Goal: Find specific page/section: Find specific page/section

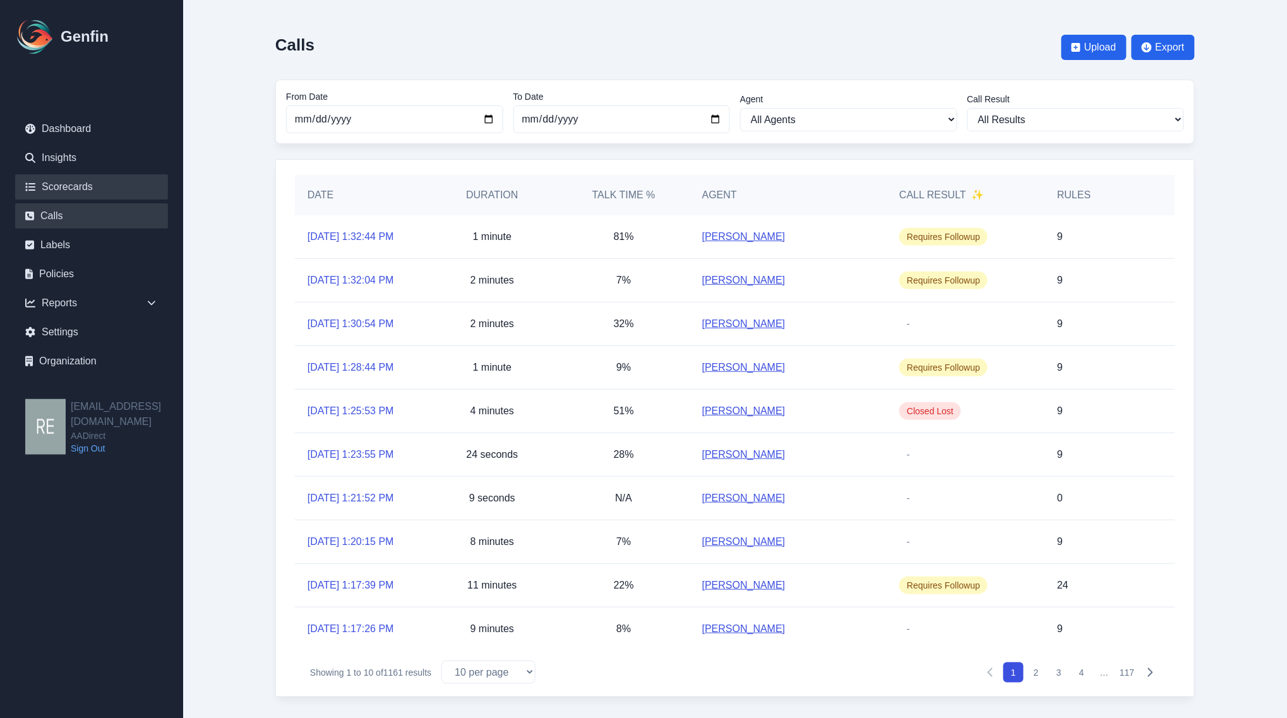
click at [64, 191] on link "Scorecards" at bounding box center [91, 186] width 153 height 25
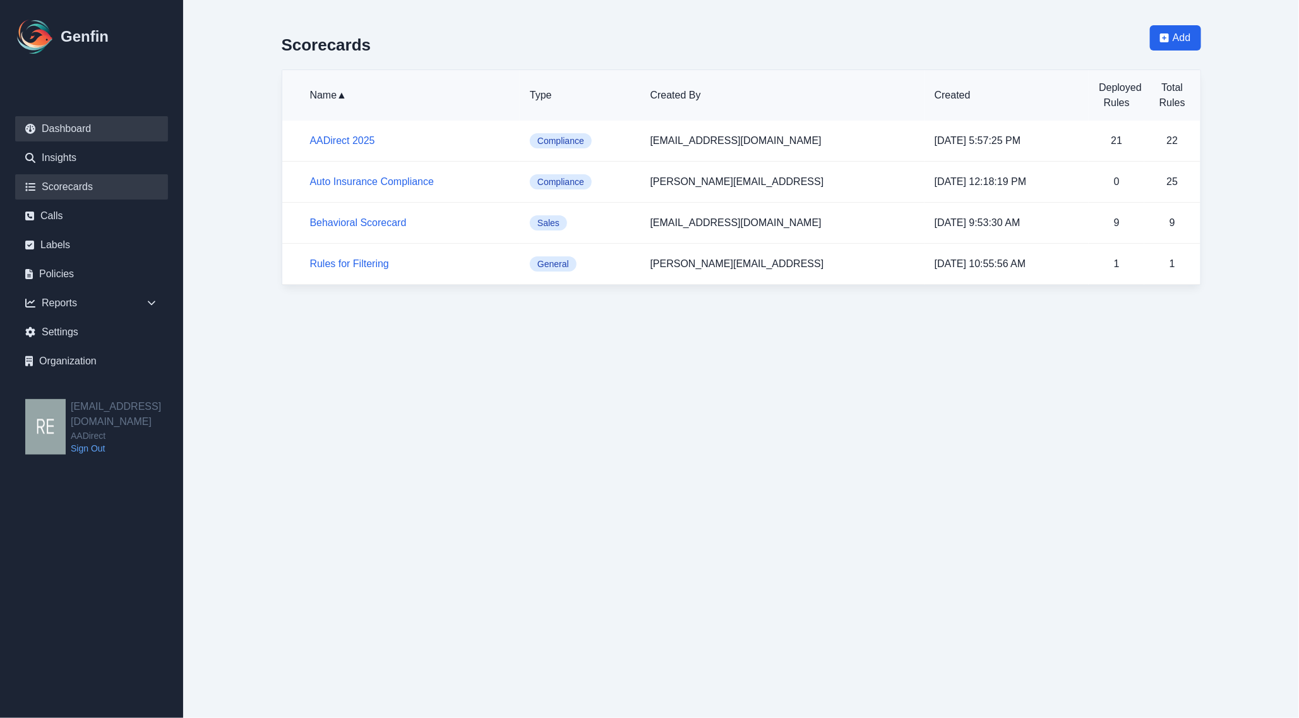
click at [68, 128] on link "Dashboard" at bounding box center [91, 128] width 153 height 25
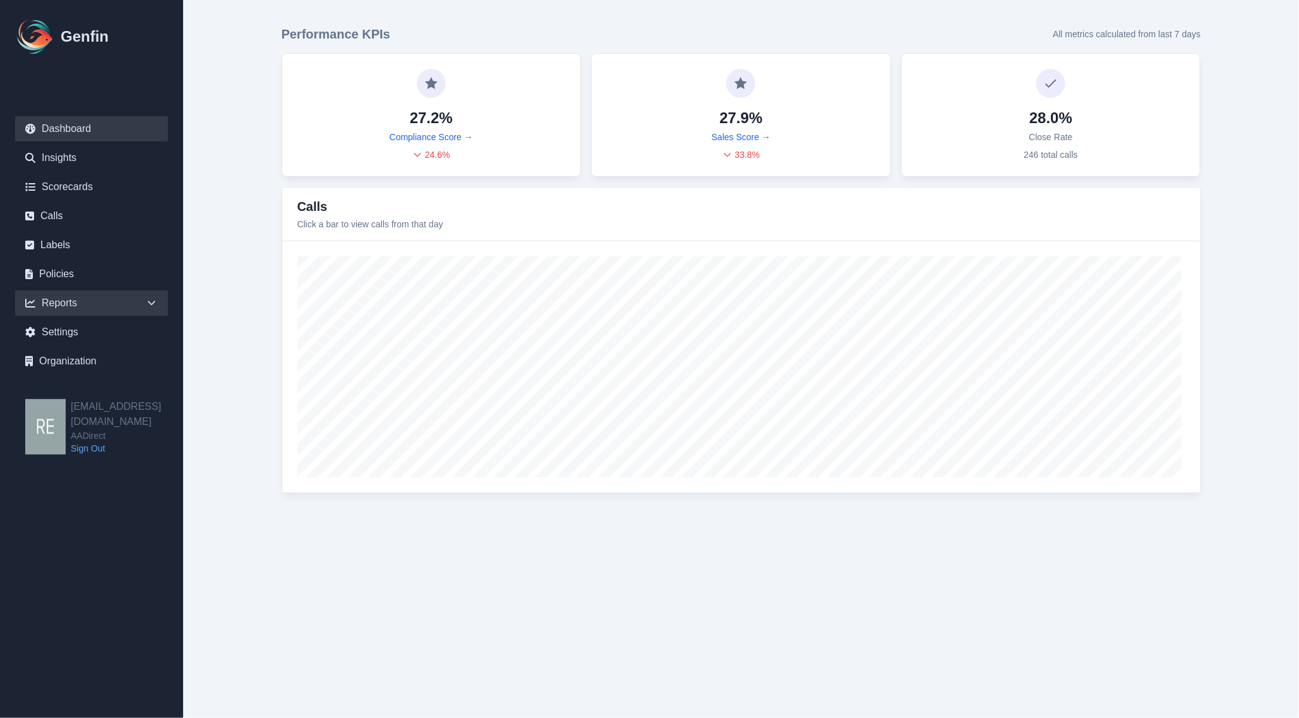
click at [65, 298] on div "Reports" at bounding box center [91, 303] width 153 height 25
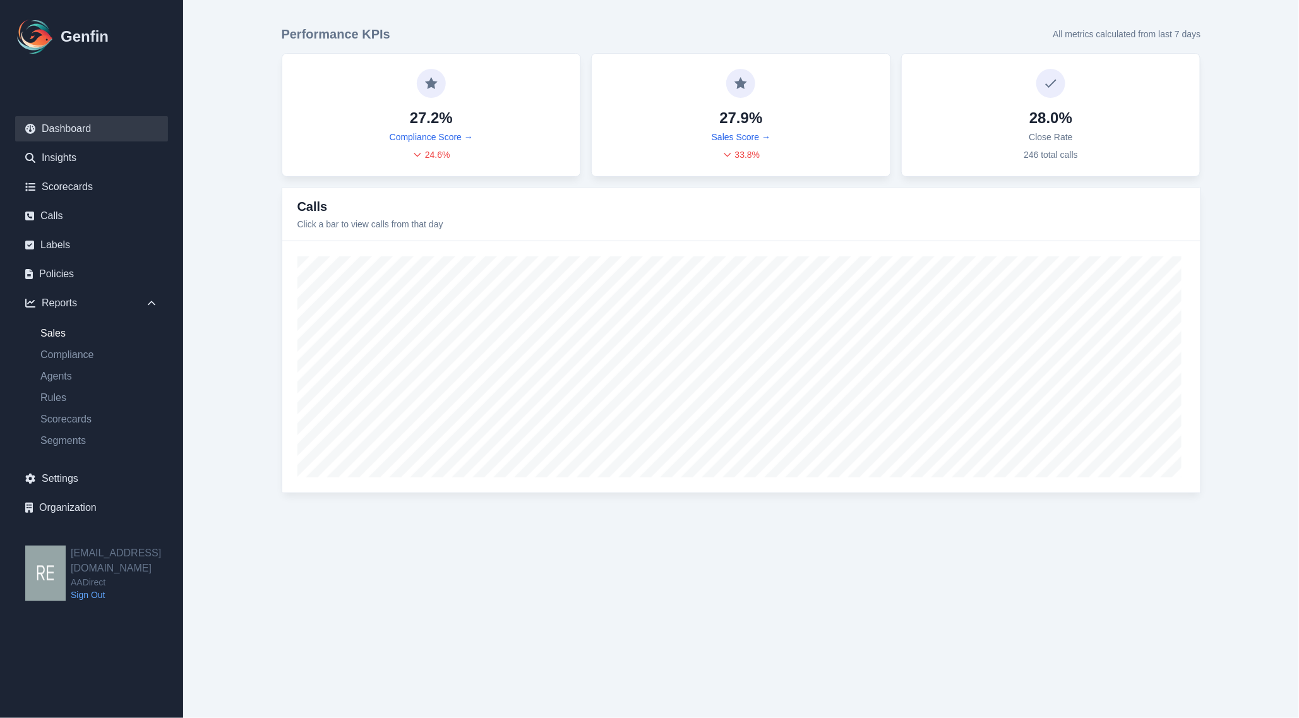
click at [44, 333] on link "Sales" at bounding box center [99, 333] width 138 height 15
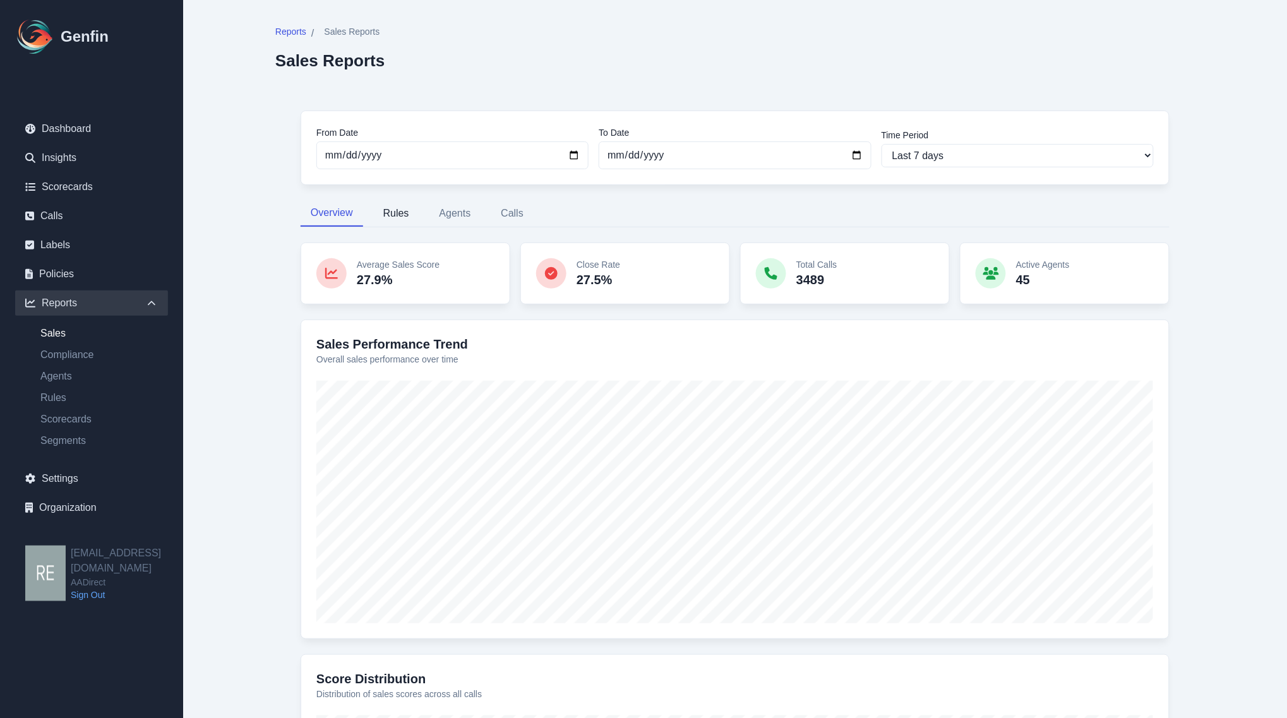
click at [405, 212] on button "Rules" at bounding box center [396, 213] width 46 height 27
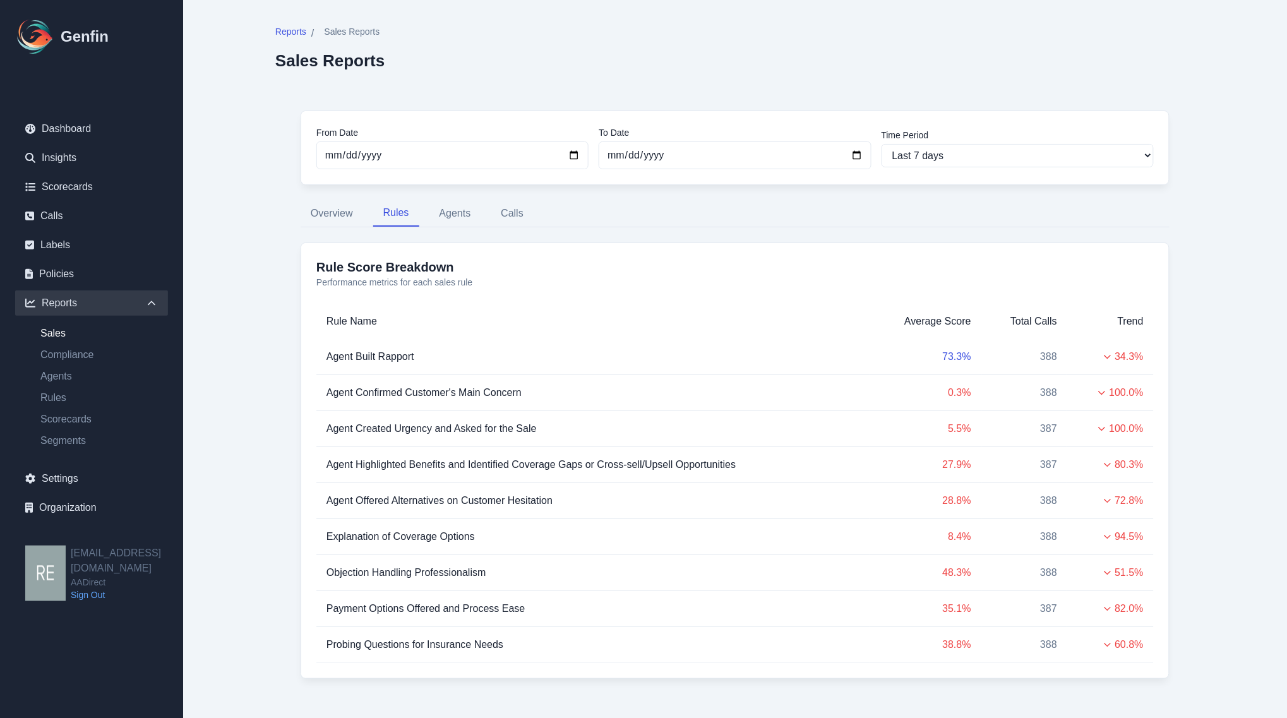
scroll to position [28, 0]
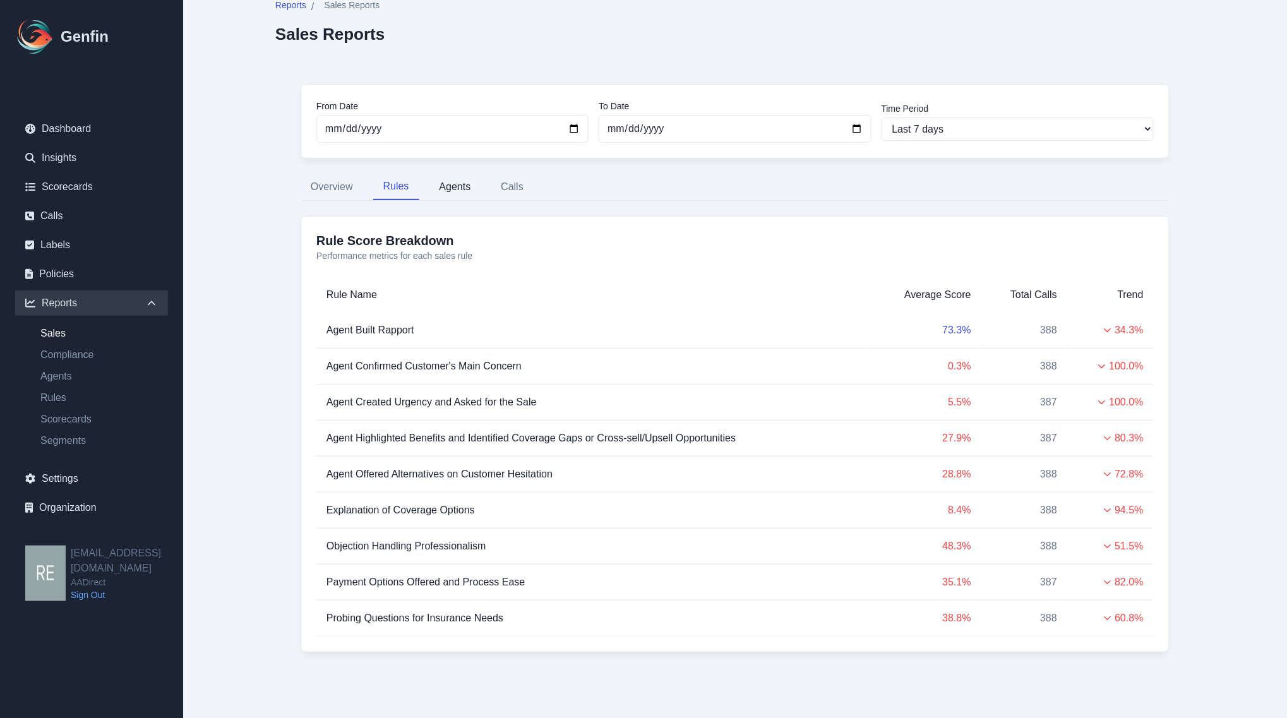
click at [457, 181] on button "Agents" at bounding box center [455, 187] width 52 height 27
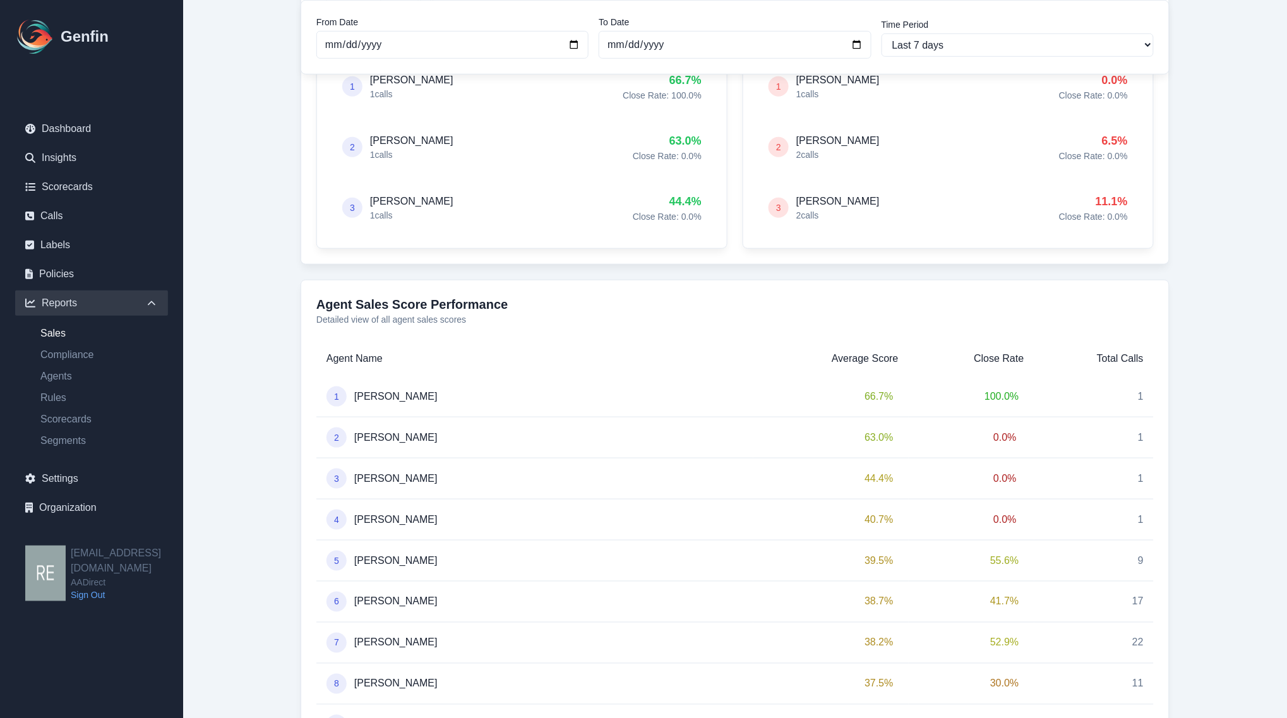
scroll to position [0, 0]
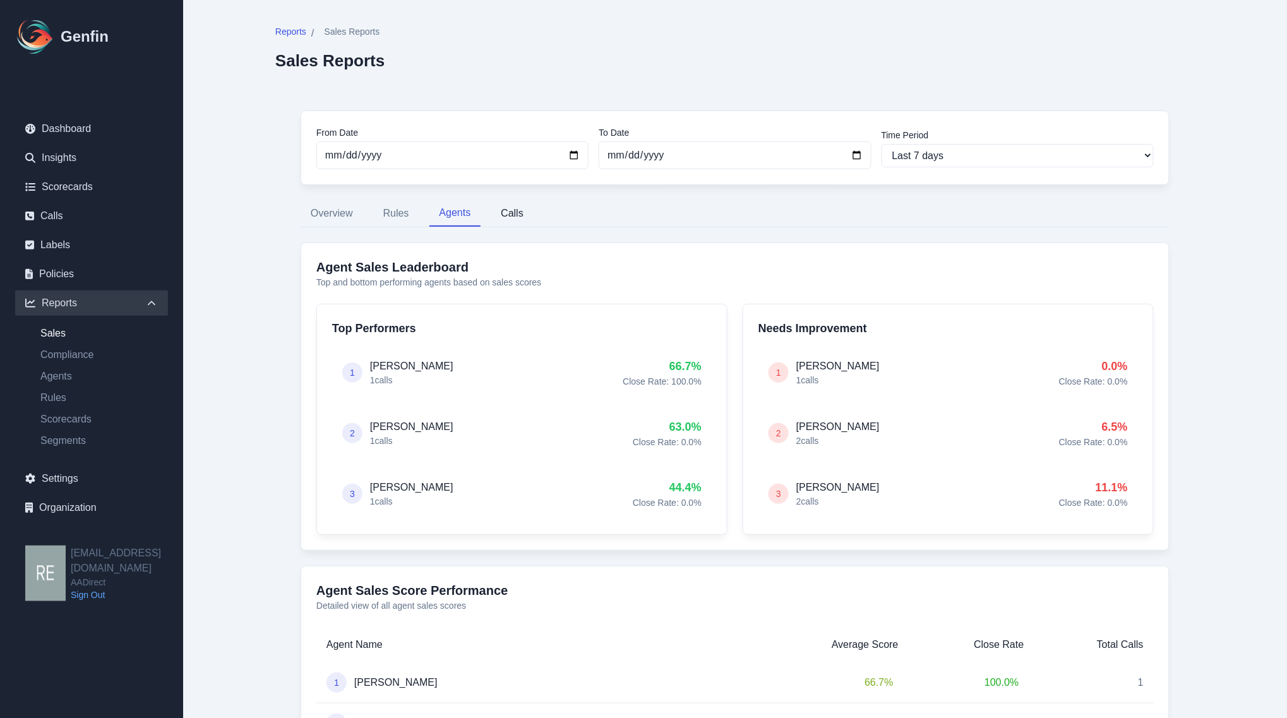
click at [524, 215] on button "Calls" at bounding box center [512, 213] width 43 height 27
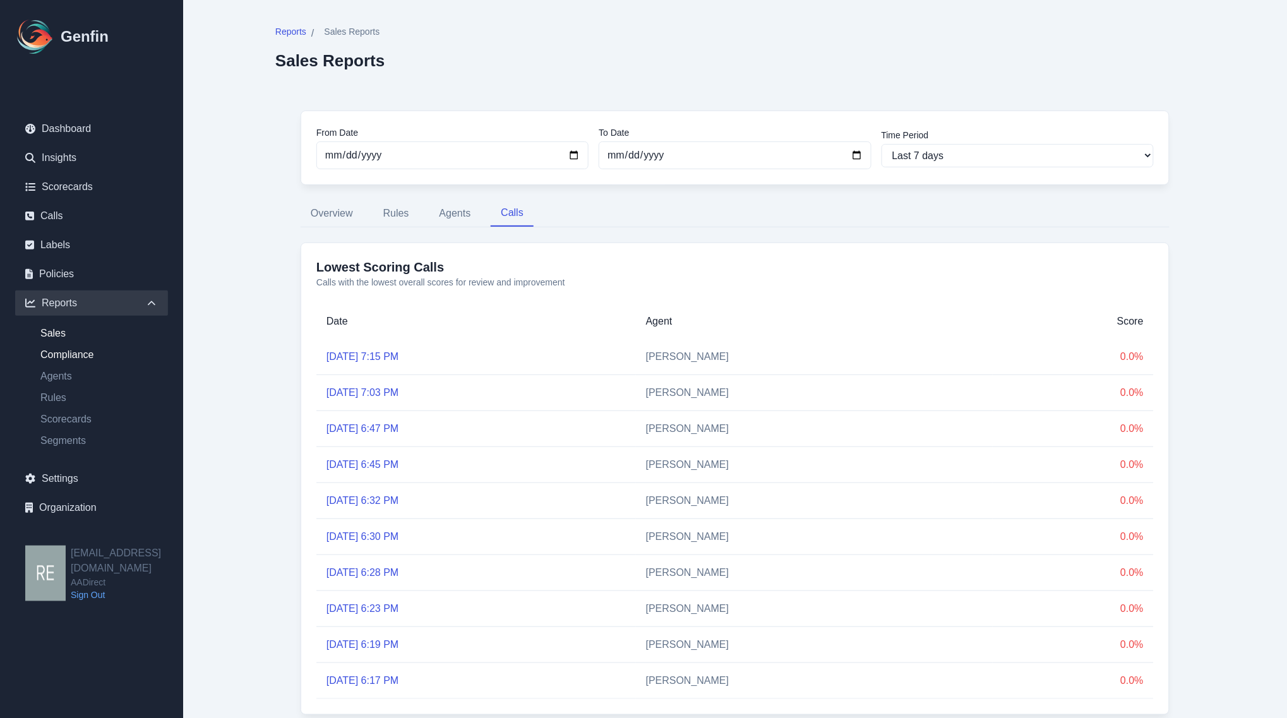
click at [90, 356] on link "Compliance" at bounding box center [99, 354] width 138 height 15
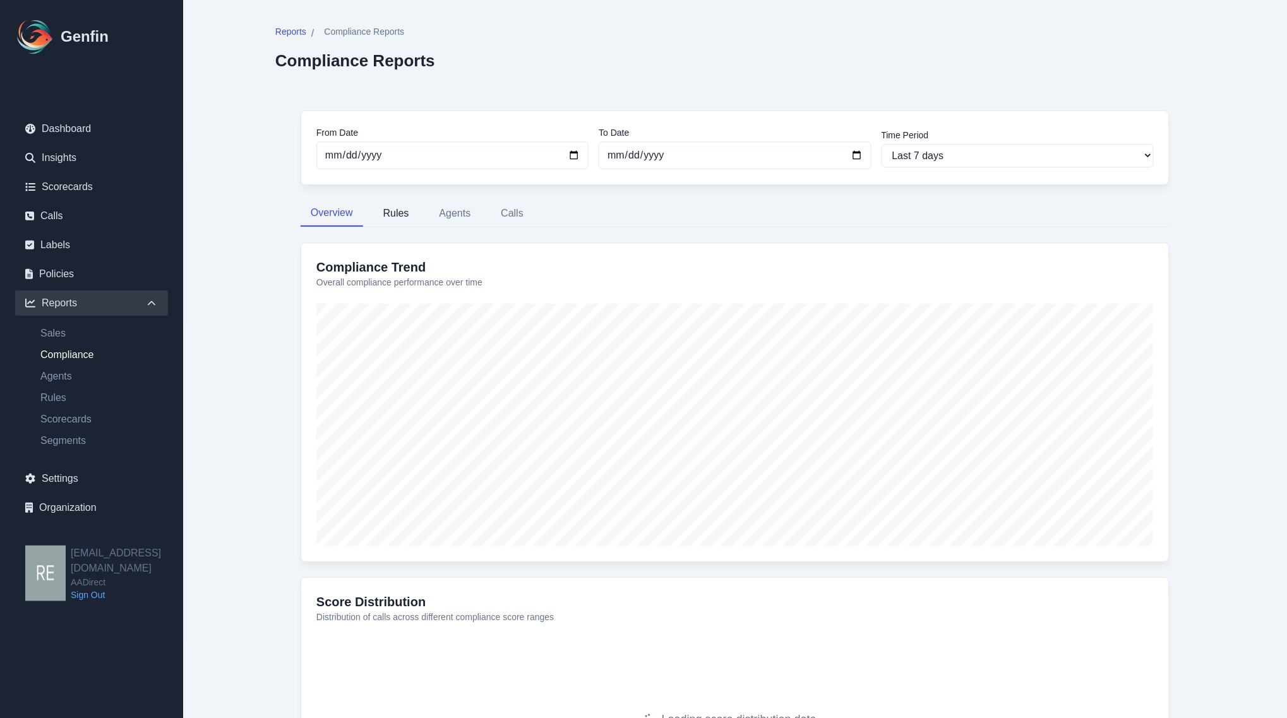
click at [405, 217] on button "Rules" at bounding box center [396, 213] width 46 height 27
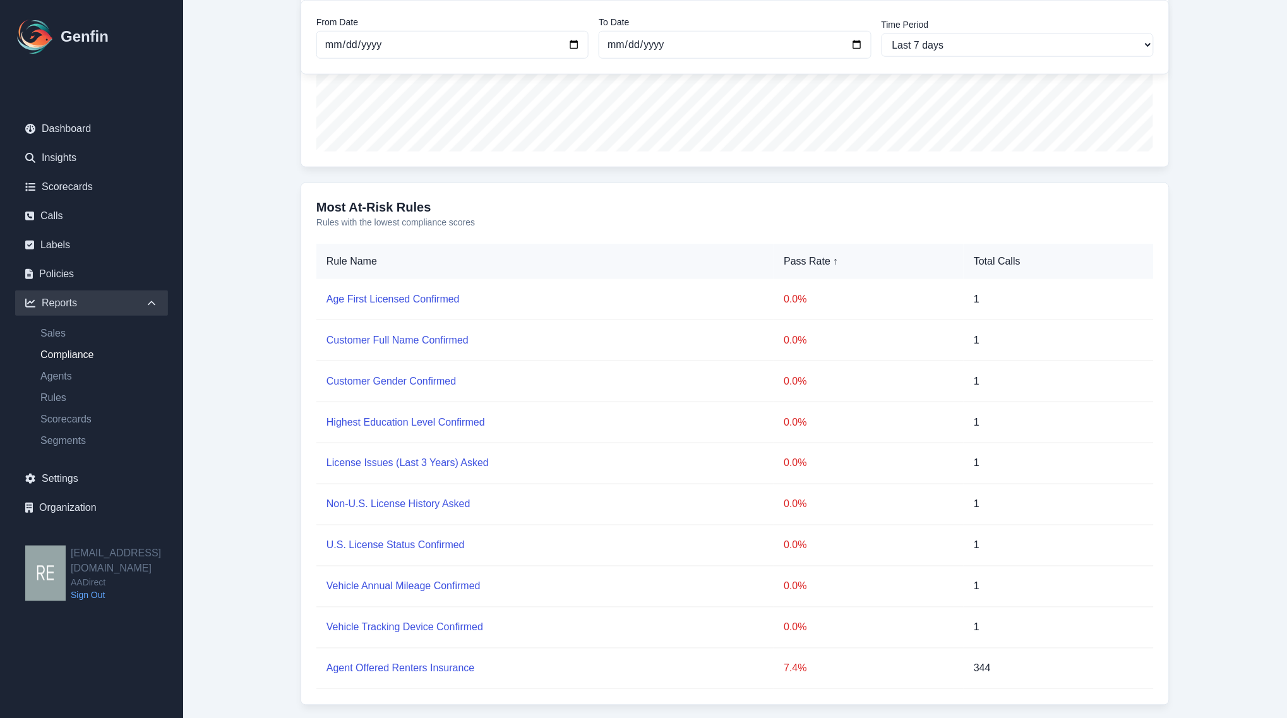
scroll to position [450, 0]
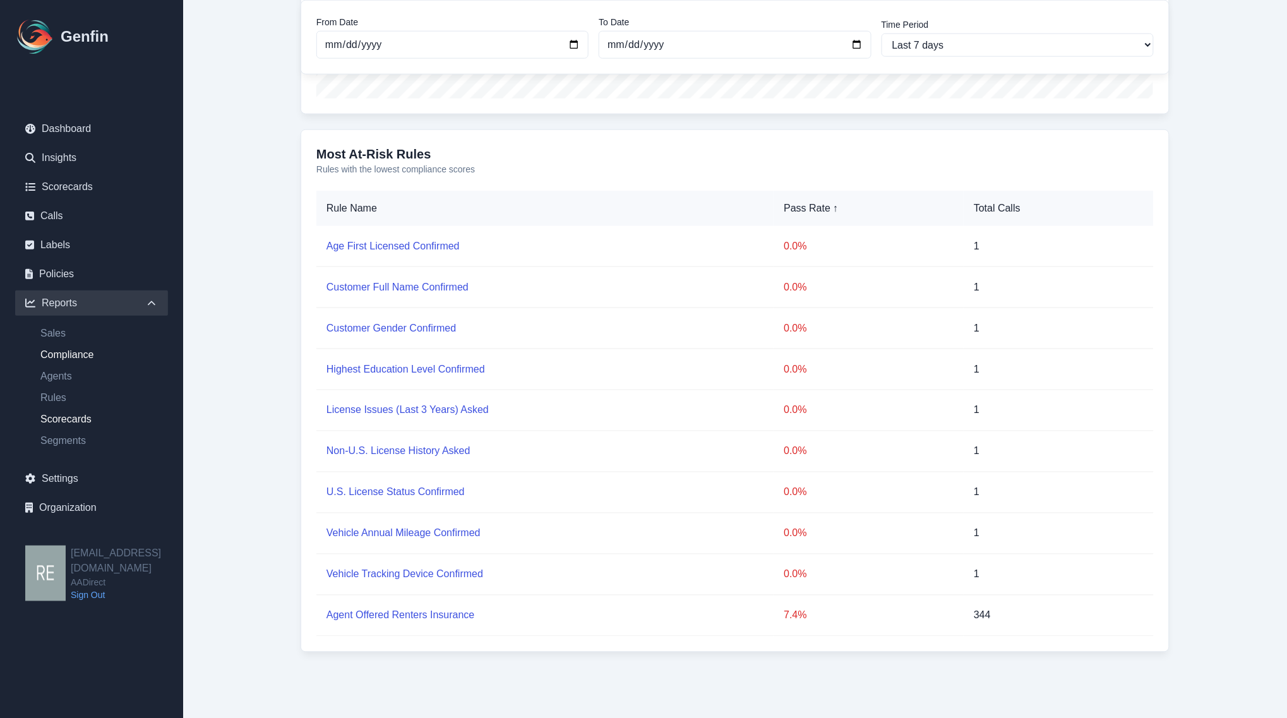
click at [74, 412] on link "Scorecards" at bounding box center [99, 419] width 138 height 15
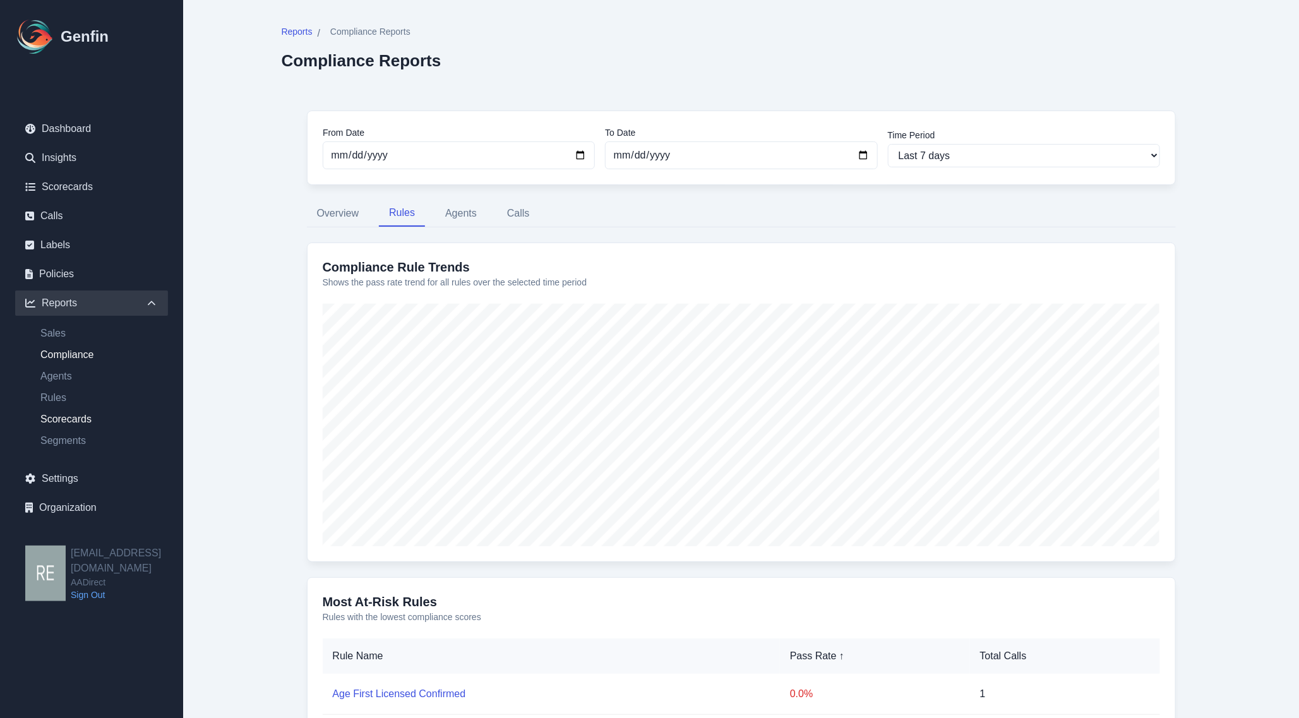
select select "14"
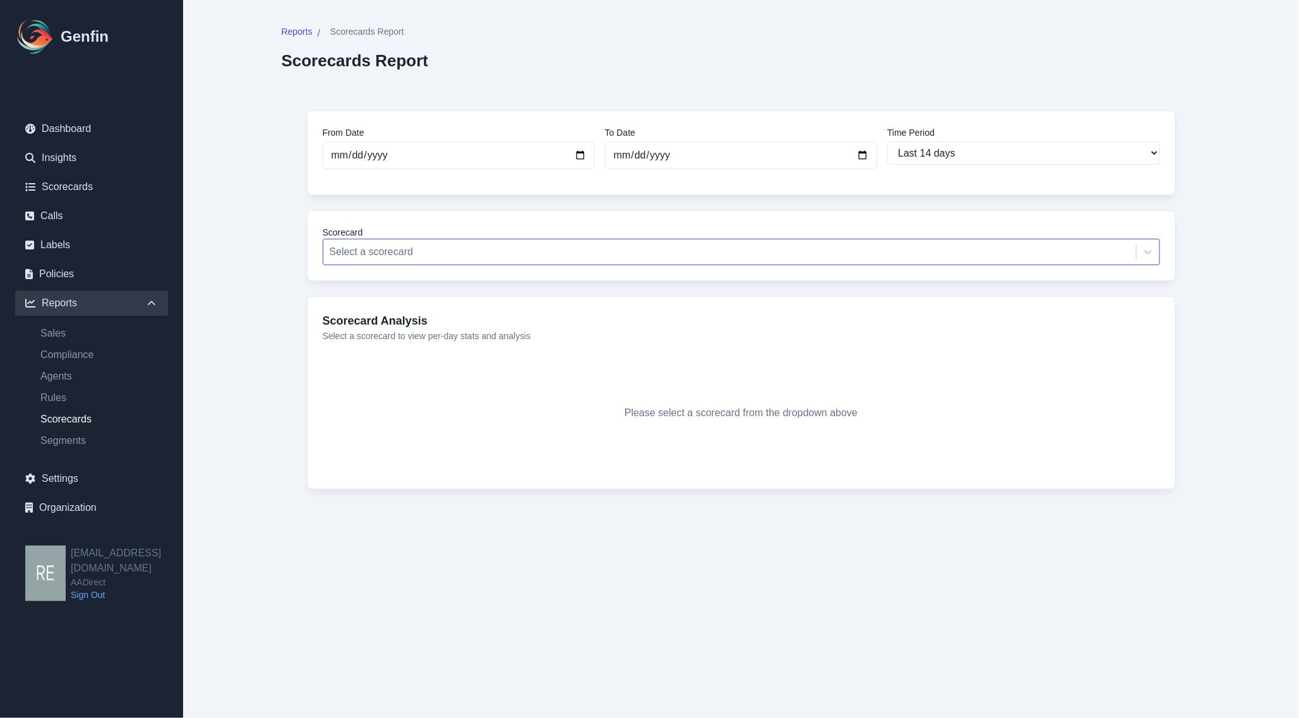
click at [620, 259] on div at bounding box center [730, 252] width 800 height 18
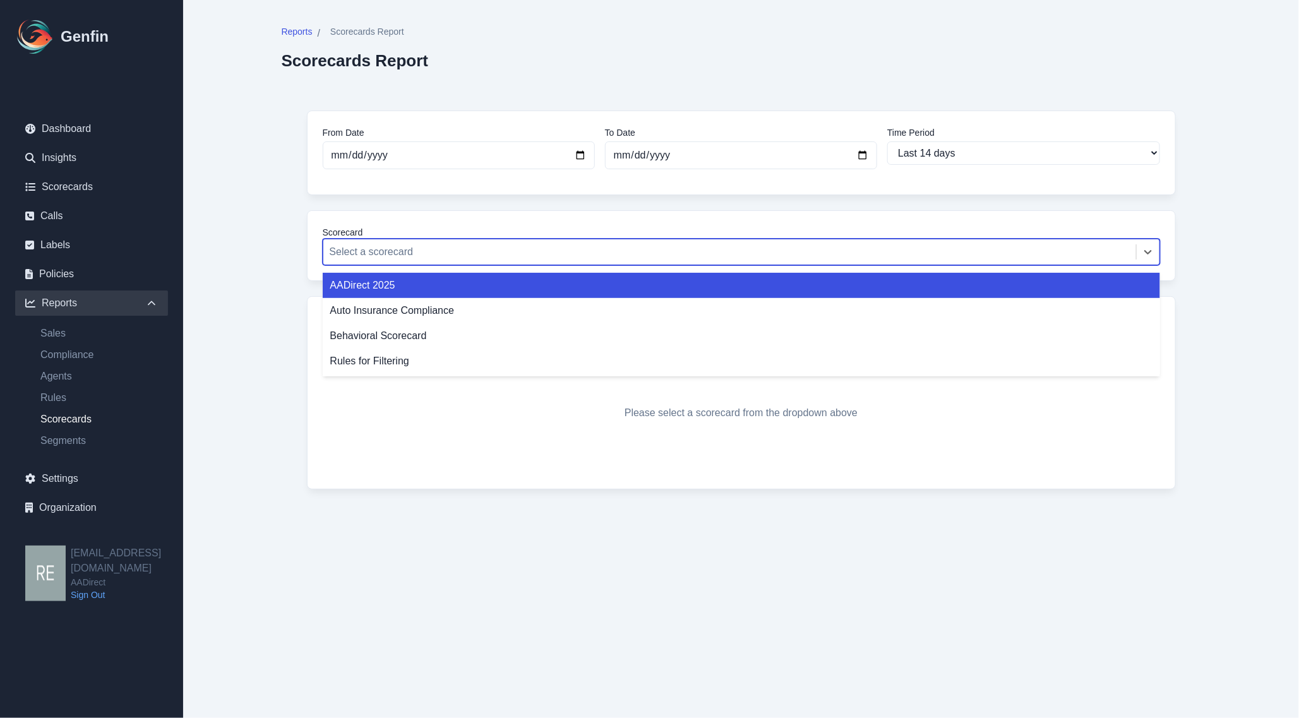
click at [537, 291] on div "AADirect 2025" at bounding box center [741, 285] width 837 height 25
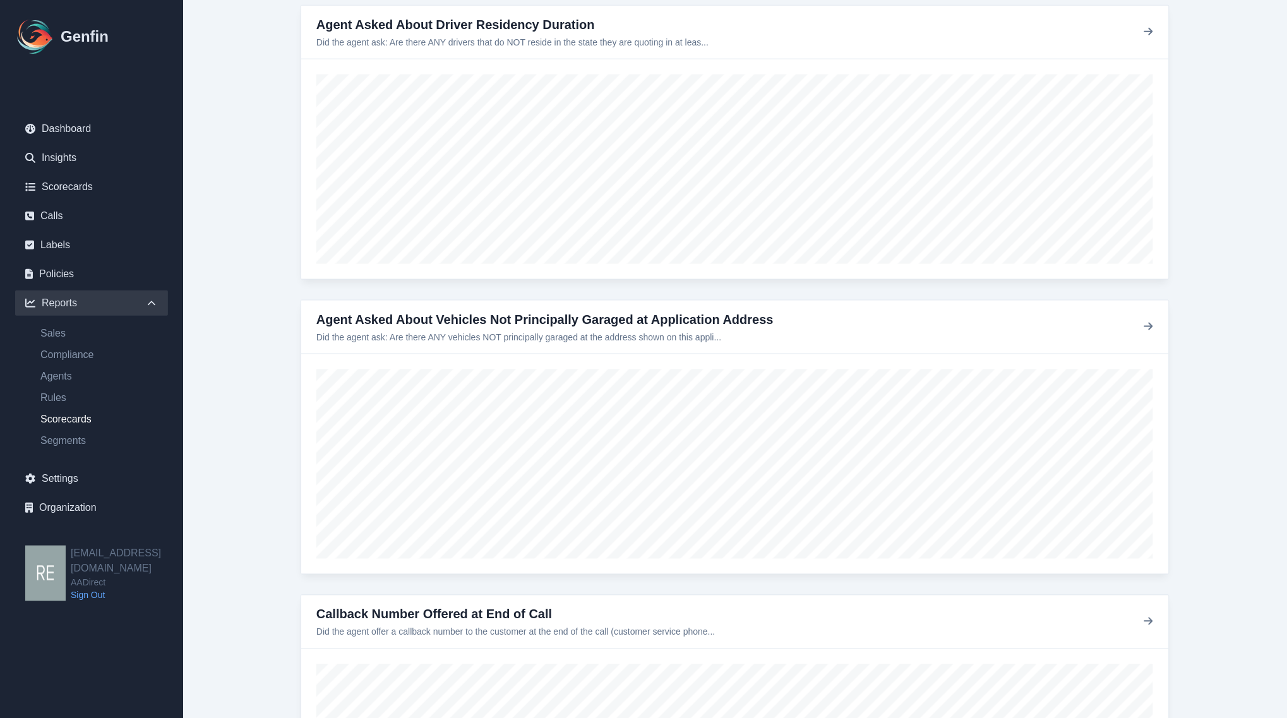
scroll to position [5837, 0]
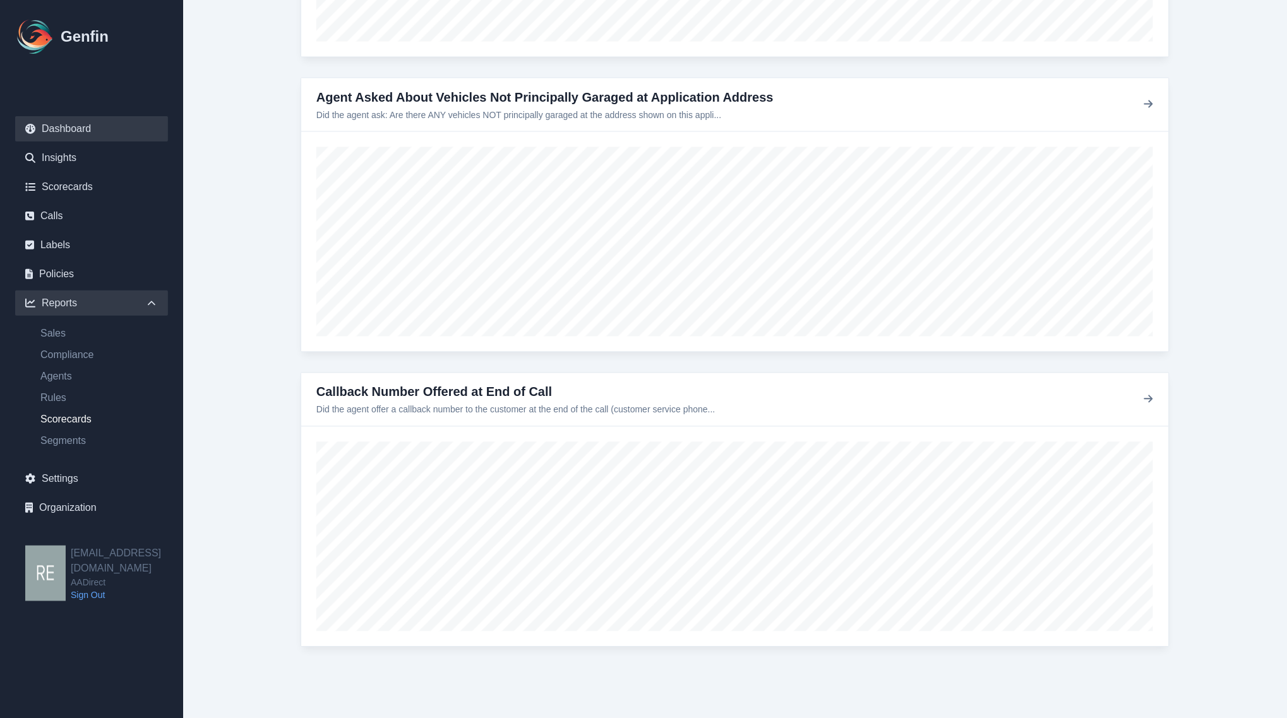
click at [88, 131] on link "Dashboard" at bounding box center [91, 128] width 153 height 25
